Goal: Information Seeking & Learning: Learn about a topic

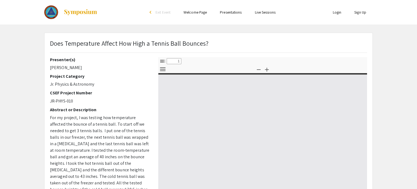
select select "custom"
type input "0"
select select "custom"
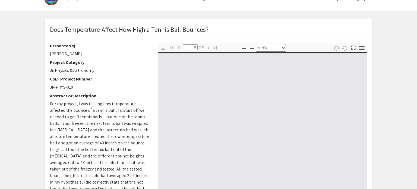
type input "1"
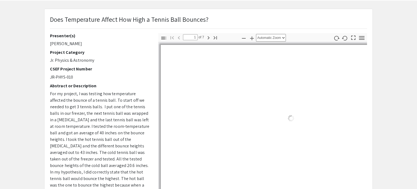
select select "auto"
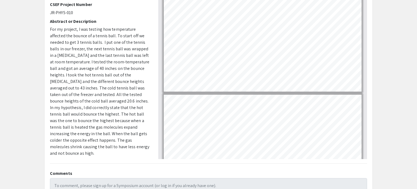
scroll to position [89, 0]
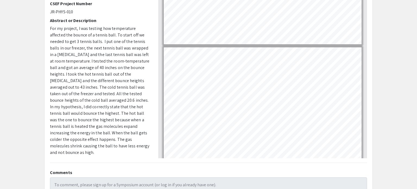
type input "2"
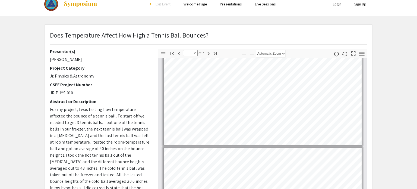
scroll to position [7, 0]
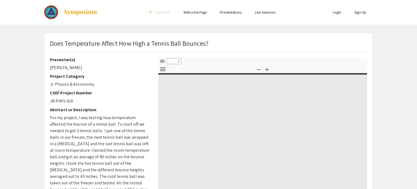
select select "custom"
type input "0"
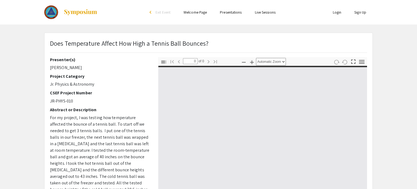
select select "custom"
type input "1"
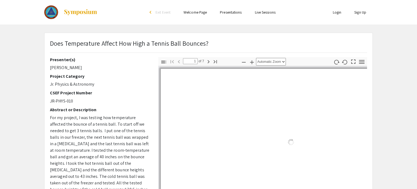
select select "auto"
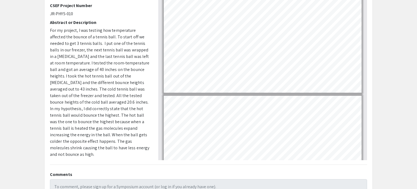
scroll to position [97, 0]
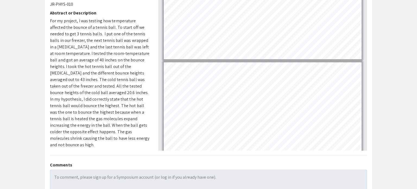
type input "3"
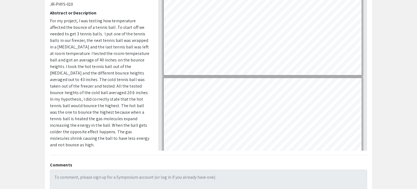
scroll to position [238, 0]
